Goal: Check status: Check status

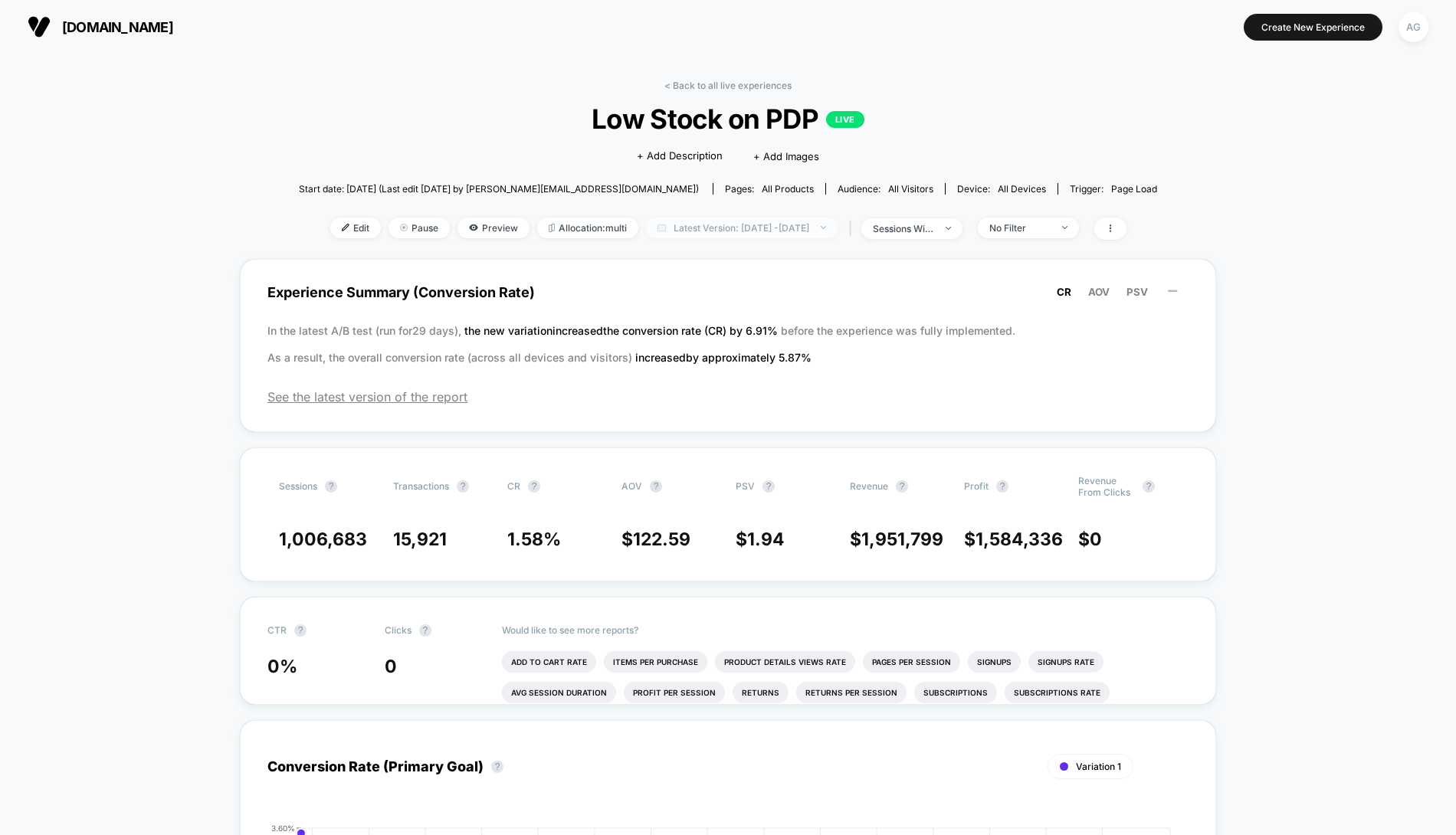
click at [718, 220] on span "Latest Version: [DATE] - [DATE]" at bounding box center [741, 227] width 191 height 21
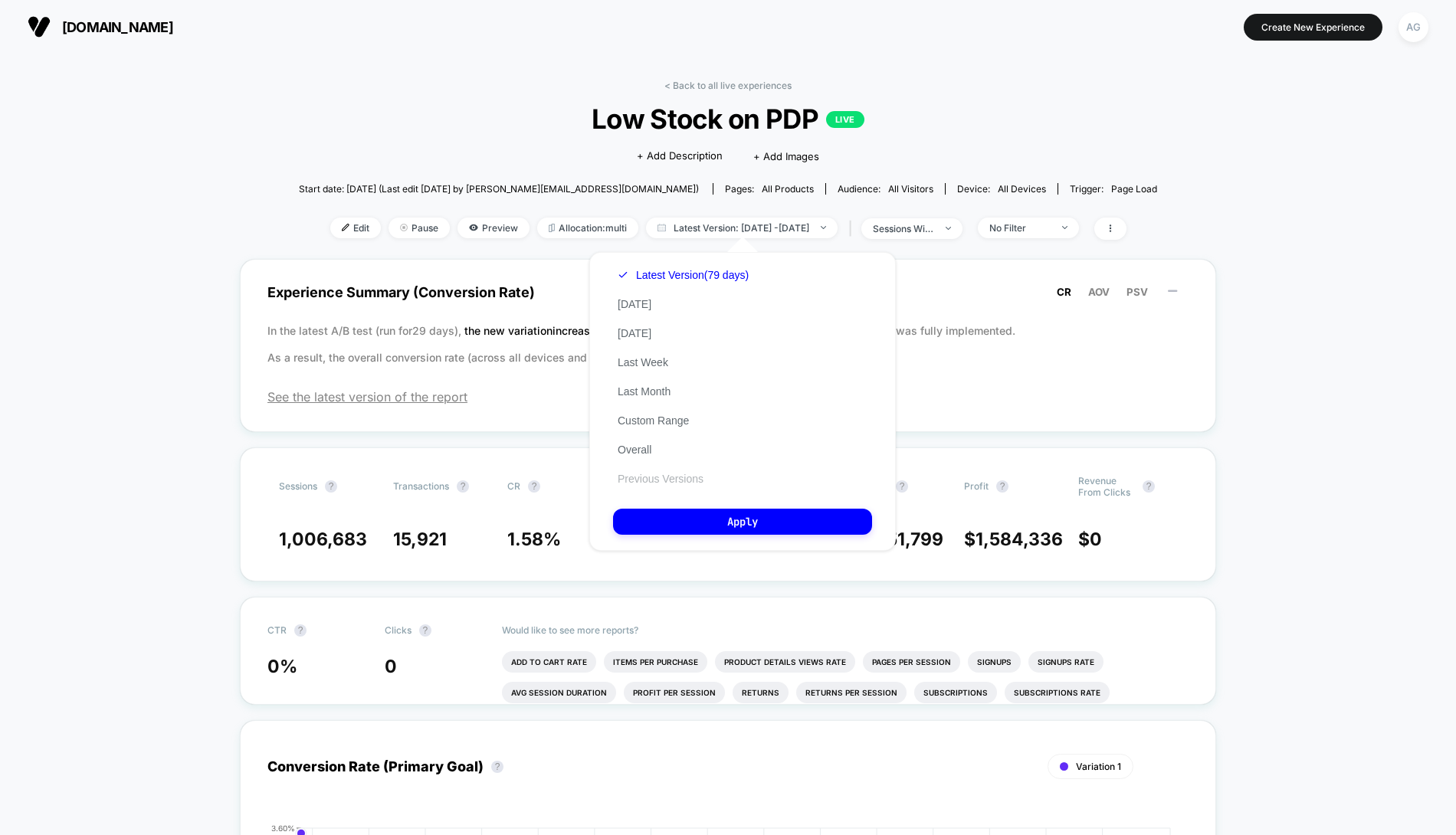
click at [648, 476] on button "Previous Versions" at bounding box center [661, 478] width 95 height 13
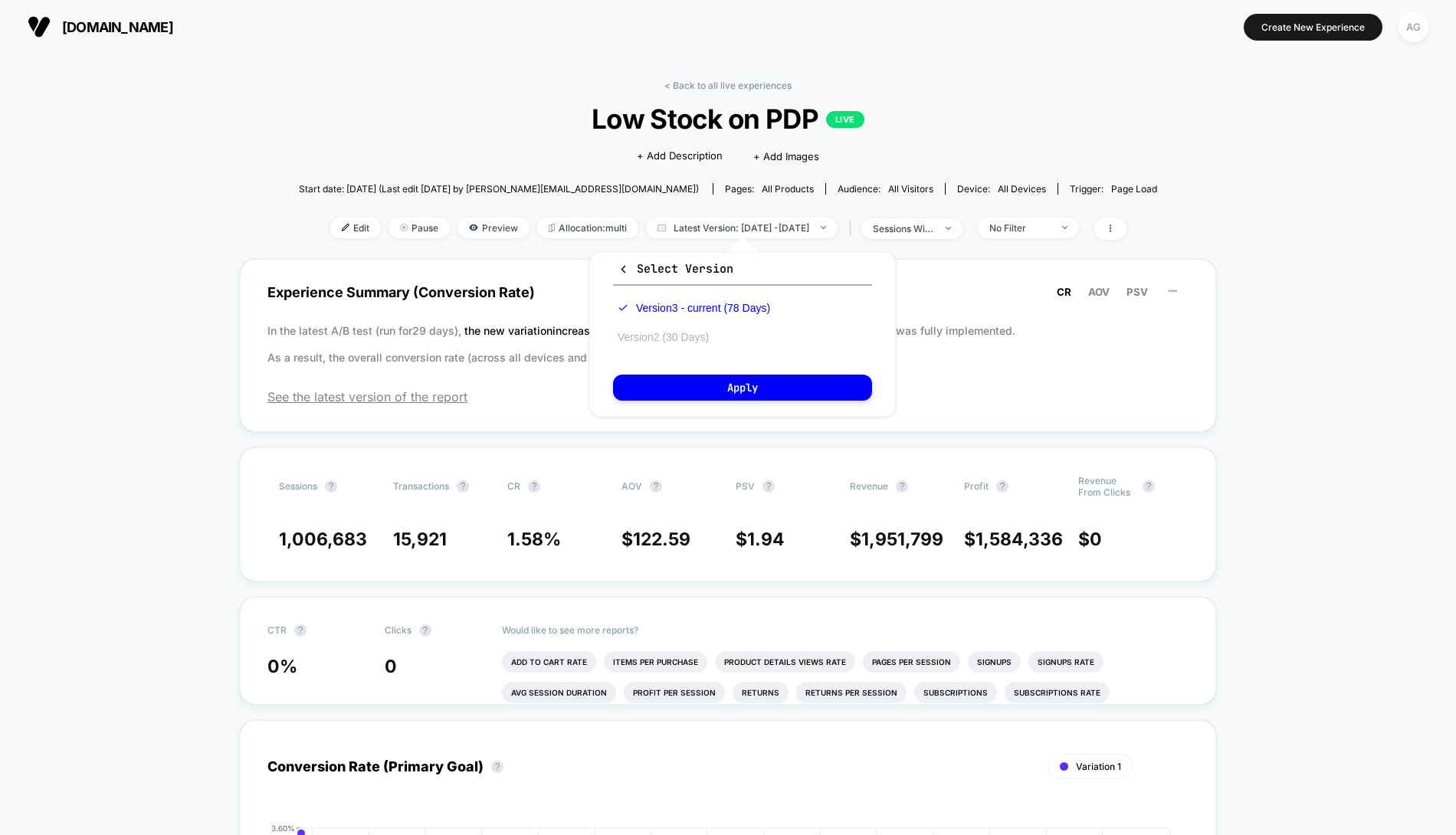
click at [675, 335] on button "Version 2 (30 Days)" at bounding box center [664, 336] width 100 height 13
click at [678, 392] on button "Apply" at bounding box center [743, 387] width 259 height 26
